Goal: Communication & Community: Answer question/provide support

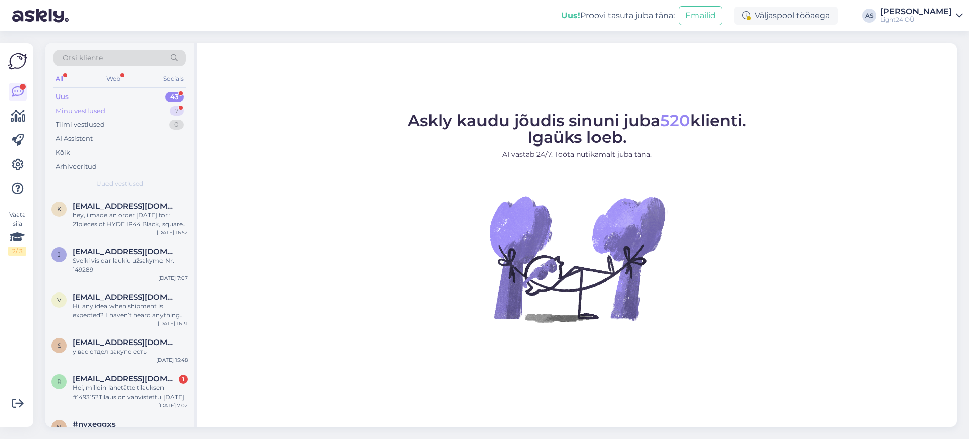
click at [88, 112] on div "Minu vestlused" at bounding box center [81, 111] width 50 height 10
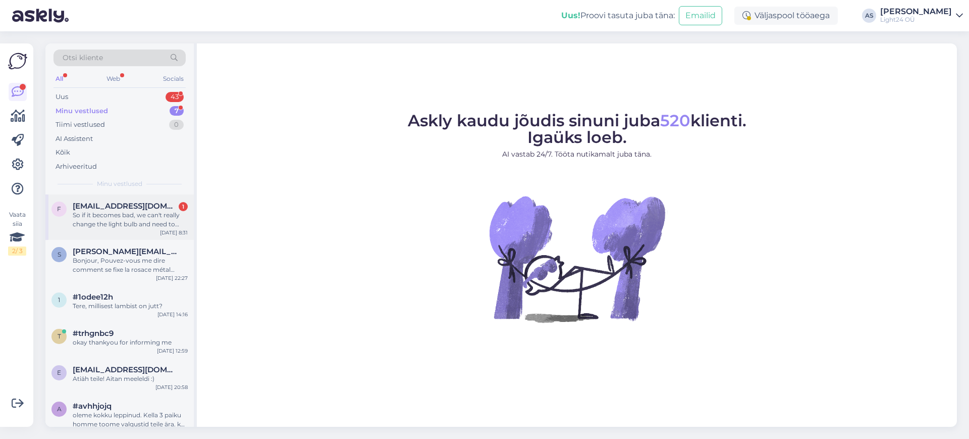
click at [120, 216] on div "So if it becomes bad, we can't really change the light bulb and need to throw a…" at bounding box center [130, 220] width 115 height 18
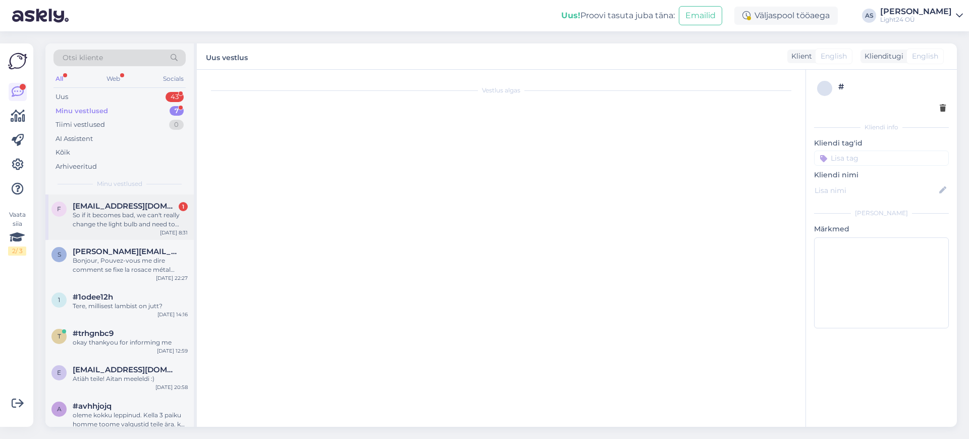
scroll to position [257, 0]
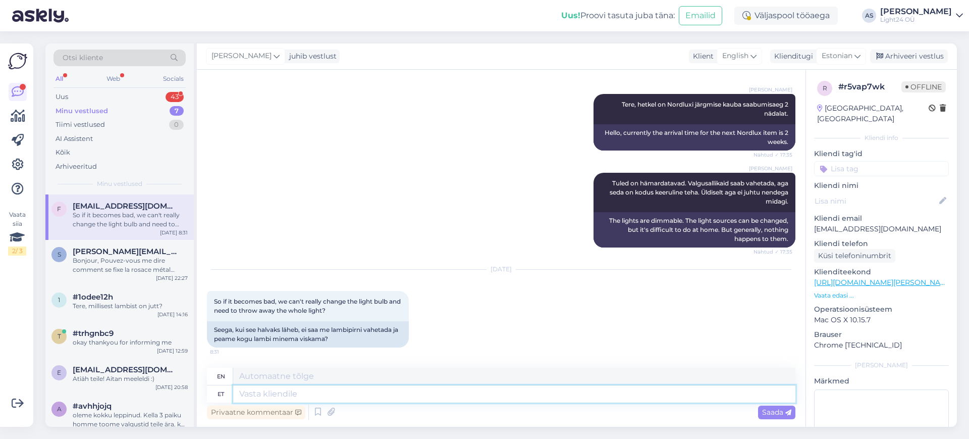
click at [439, 395] on textarea at bounding box center [514, 393] width 562 height 17
type textarea "Tere"
type textarea "Hello"
type textarea "Tere."
type textarea "Hello."
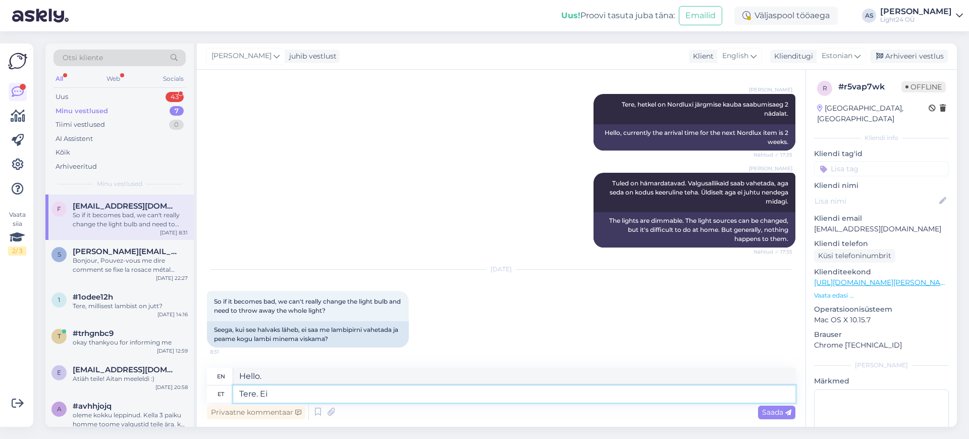
type textarea "Tere. Ei p"
type textarea "Hello. No"
type textarea "Tere. Ei pea"
type textarea "Hello. No need."
type textarea "Tere. Ei pea. Valgusti s"
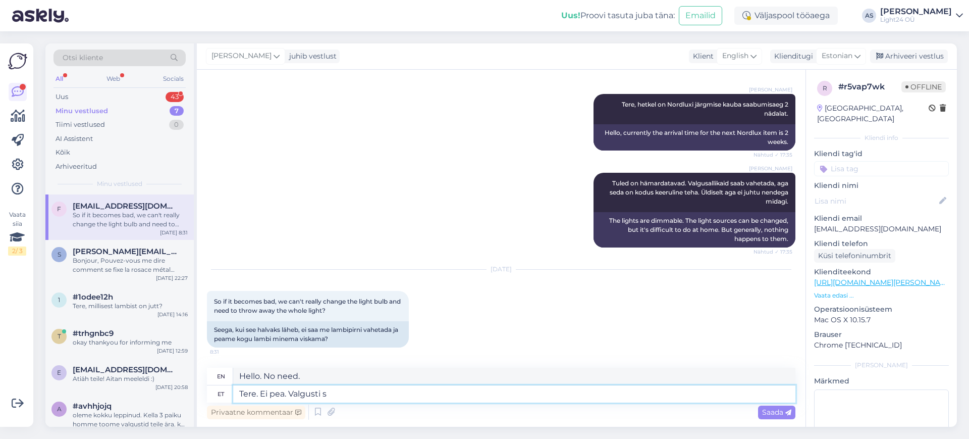
type textarea "Hello. No need. Light."
type textarea "Tere. Ei pea. Valgusti saab"
type textarea "Hello. No need. The light can be"
type textarea "Tere. Ei pea. Valgusti saab korda t"
type textarea "Hello. No need. The light will be fixed."
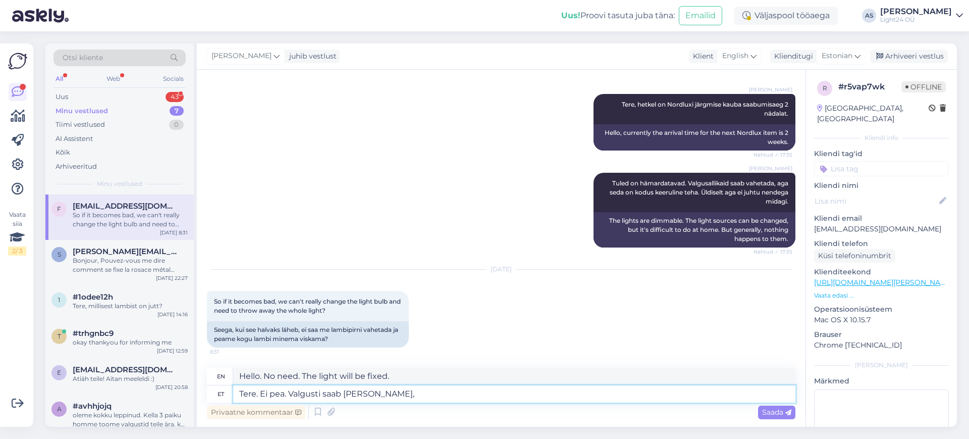
type textarea "Tere. Ei pea. Valgusti saab [PERSON_NAME], a"
type textarea "Hello. No need. The light can be fixed,"
type textarea "Tere. Ei pea. Valgusti saab [PERSON_NAME], aga"
type textarea "Hello. No need. The light can be fixed, but"
type textarea "Tere. Ei pea. Valgusti saab [PERSON_NAME], aga s"
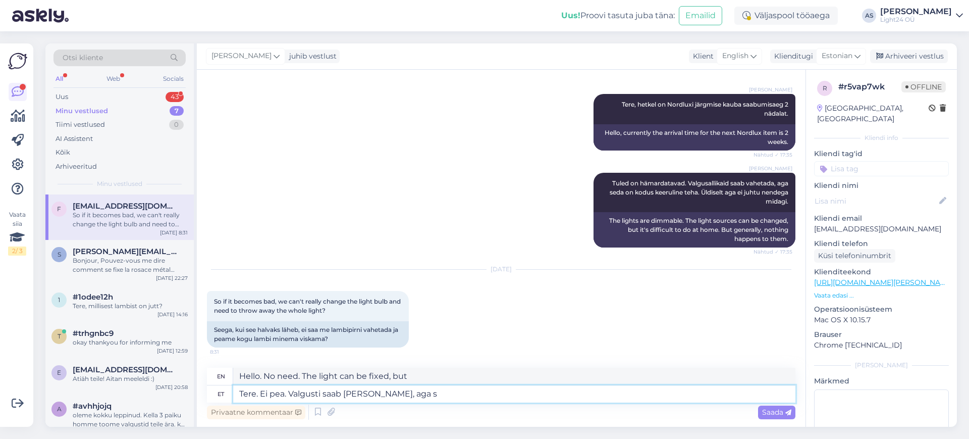
type textarea "Hello. No need. The light can be fixed, but..."
type textarea "Tere. Ei pea. Valgusti saab [PERSON_NAME], aga seda"
type textarea "Hello. No need. The light can be fixed, but that"
type textarea "Tere. Ei pea. Valgusti saab [PERSON_NAME], aga seda on p"
type textarea "Hello. No need. The light can be fixed, but it is"
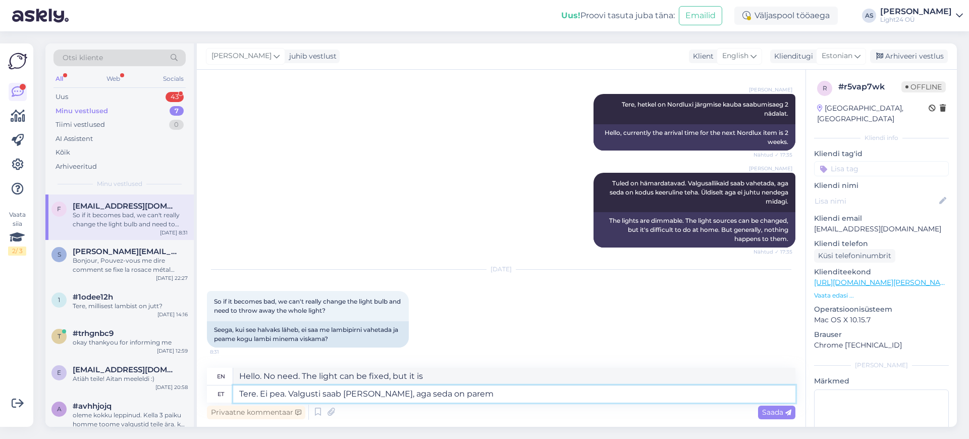
type textarea "Tere. Ei pea. Valgusti saab [PERSON_NAME], aga seda on parem t"
type textarea "Hello. No need. The light can be fixed, but it's better this way."
type textarea "Tere. Ei pea. Valgusti saab [PERSON_NAME], aga seda on parem teha me"
type textarea "Hello. No need. The light can be fixed, but it's better to do it"
type textarea "Tere. Ei pea. Valgusti saab [PERSON_NAME], aga seda on parem teha meie t"
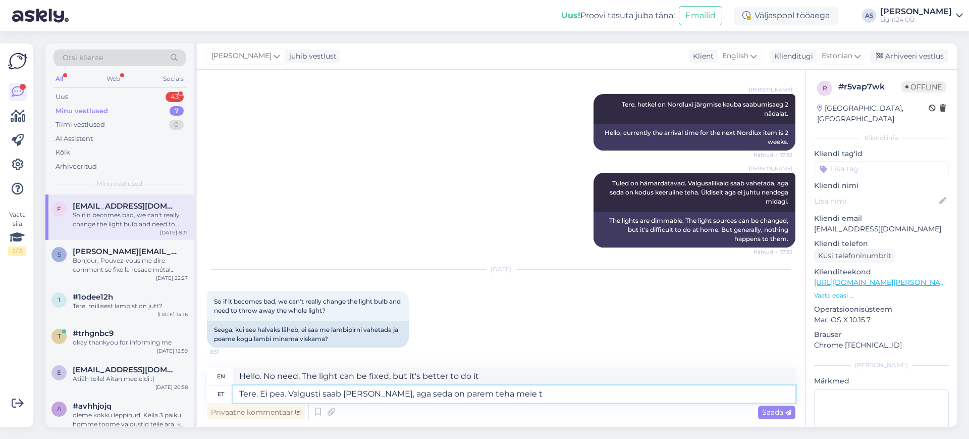
type textarea "Hello. No need. The light can be fixed, but it's better to have it done by us."
type textarea "Tere. Ei pea. Valgusti saab [PERSON_NAME], aga seda on parem teha meie töökojas…"
type textarea "Hello. No need. The light can be repaired, but it is better to do it in our wor…"
type textarea "Tere. Ei pea. Valgusti saab [PERSON_NAME], aga seda on parem teha meie töökojas…"
type textarea "Hello. No need. The light can be repaired, but it is better to do it in our wor…"
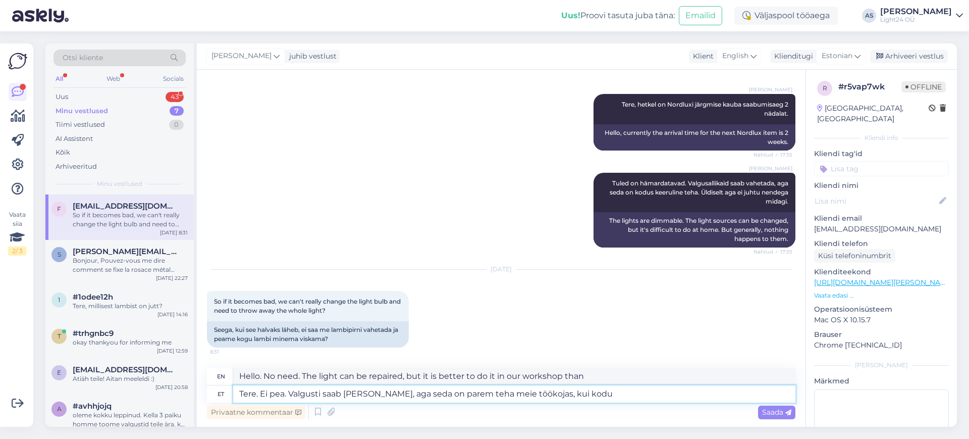
type textarea "Tere. Ei pea. Valgusti saab [PERSON_NAME], aga seda on parem teha meie töökojas…"
type textarea "Hello. No need. The light can be fixed, but it is better to do it in our worksh…"
type textarea "Tere. Ei pea. Valgusti saab [PERSON_NAME], aga seda on parem teha meie töökojas…"
click at [770, 407] on span "Saada" at bounding box center [776, 411] width 29 height 9
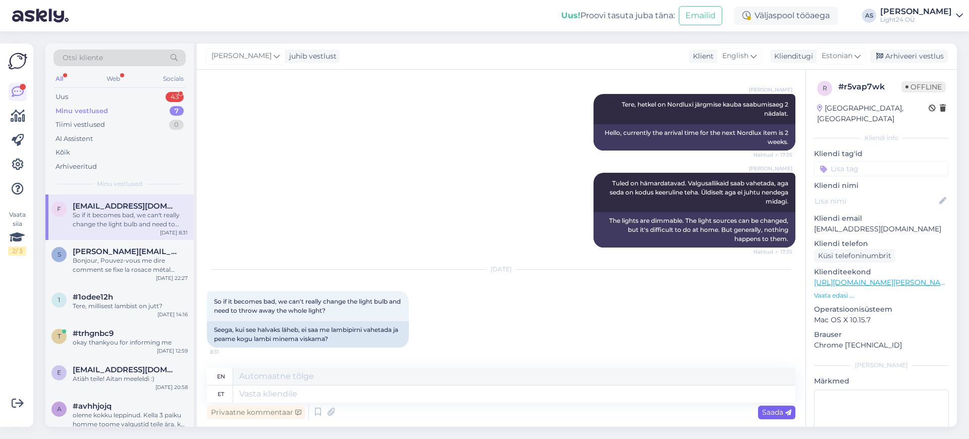
scroll to position [336, 0]
